Goal: Information Seeking & Learning: Find specific fact

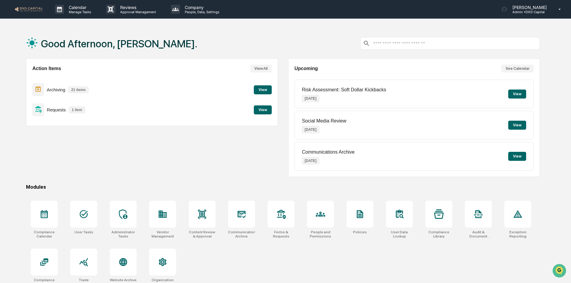
click at [262, 87] on button "View" at bounding box center [263, 89] width 18 height 9
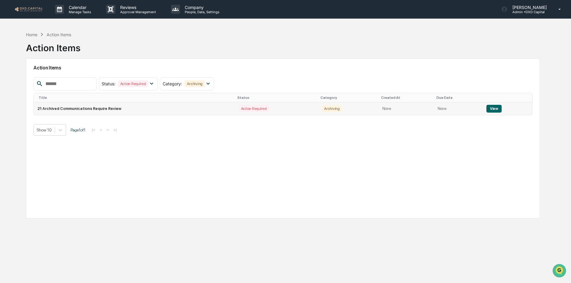
click at [488, 107] on button "View" at bounding box center [494, 109] width 15 height 8
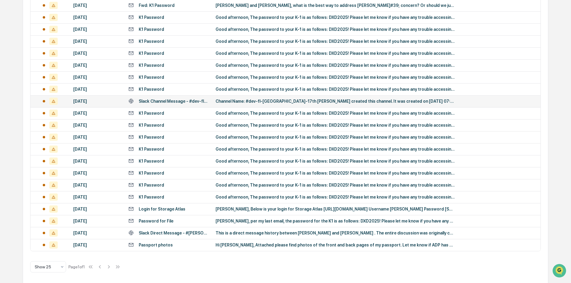
scroll to position [140, 0]
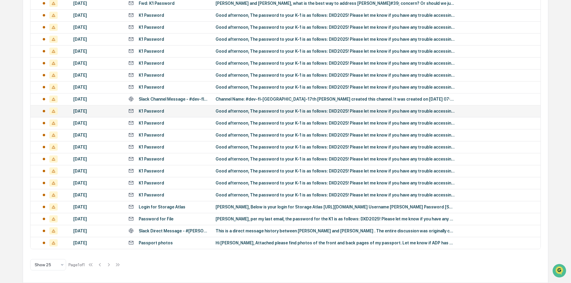
click at [367, 109] on div "Good afternoon, The password to your K-1 is as follows: DXD2025! Please let me …" at bounding box center [335, 111] width 239 height 5
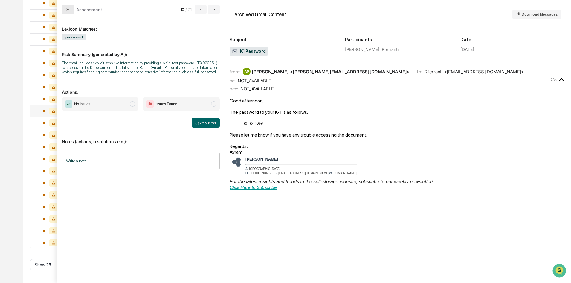
click at [68, 8] on icon "modal" at bounding box center [68, 9] width 5 height 5
